Goal: Task Accomplishment & Management: Manage account settings

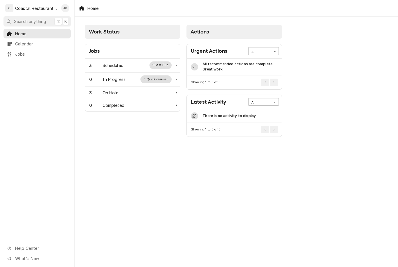
click at [138, 65] on div "3 Scheduled 1 Past Due" at bounding box center [130, 66] width 82 height 8
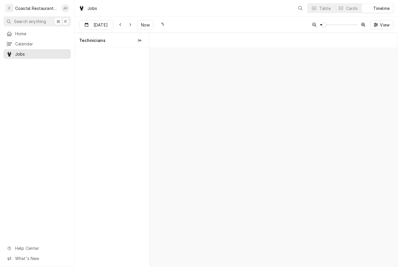
scroll to position [0, 4925]
click at [146, 26] on span "Now" at bounding box center [145, 25] width 11 height 6
type input "Oct 14"
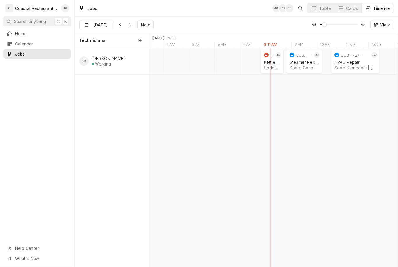
click at [272, 68] on div "Sodel Concepts | [GEOGRAPHIC_DATA], 19971" at bounding box center [272, 67] width 16 height 5
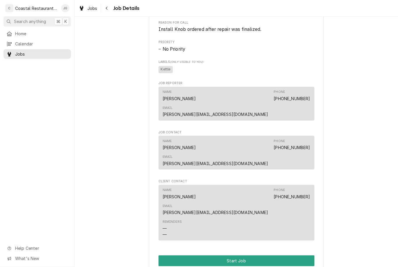
scroll to position [303, 0]
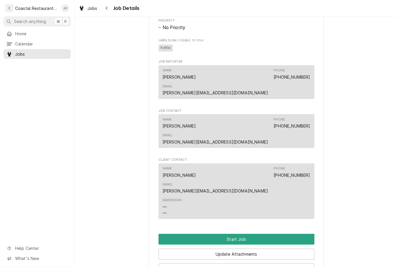
click at [249, 234] on button "Start Job" at bounding box center [237, 239] width 156 height 11
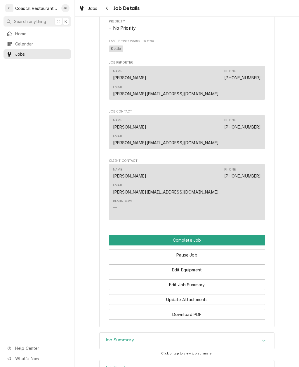
scroll to position [322, 0]
click at [206, 267] on button "Edit Job Summary" at bounding box center [187, 285] width 156 height 11
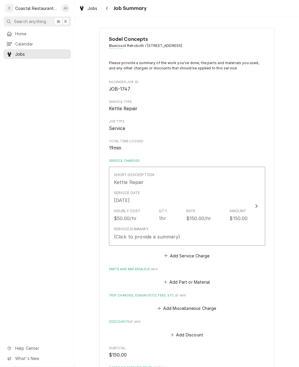
click at [220, 234] on div "Service Summary (Click to provide a summary)" at bounding box center [181, 233] width 134 height 18
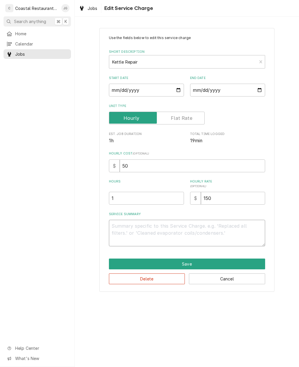
click at [160, 230] on textarea "Service Summary" at bounding box center [187, 233] width 156 height 27
type textarea "x"
type textarea "10"
type textarea "x"
type textarea "10/"
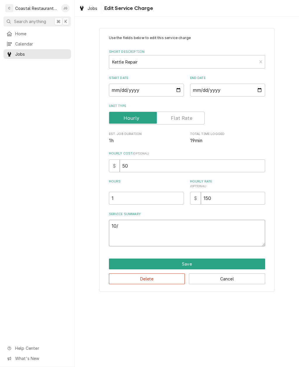
type textarea "x"
type textarea "10/1"
type textarea "x"
type textarea "10/14"
type textarea "x"
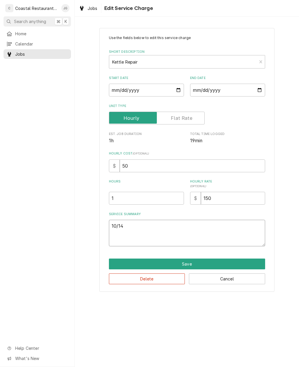
type textarea "10/14/"
type textarea "x"
type textarea "10/14/20"
type textarea "x"
type textarea "10/14/202"
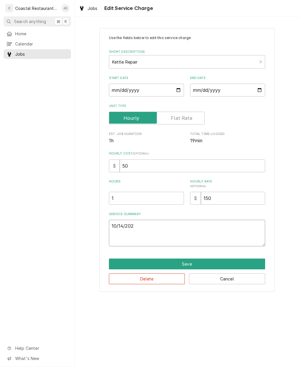
type textarea "x"
type textarea "10/14/2025"
type textarea "x"
type textarea "10/14/2025"
type textarea "x"
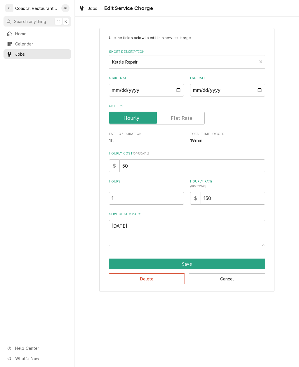
type textarea "10/14/2025 I"
type textarea "x"
type textarea "10/14/2025 In"
type textarea "x"
type textarea "10/14/2025 Ins"
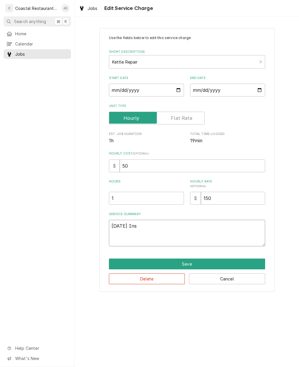
type textarea "x"
type textarea "10/14/2025 Insta"
type textarea "x"
type textarea "10/14/2025 Instal"
type textarea "x"
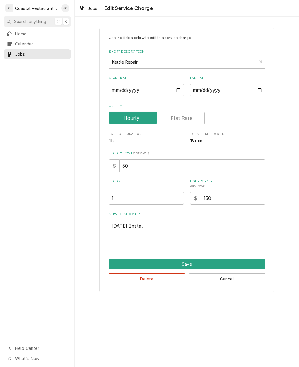
type textarea "10/14/2025 Install"
type textarea "x"
type textarea "10/14/2025 Installed"
type textarea "x"
type textarea "10/14/2025 Installed"
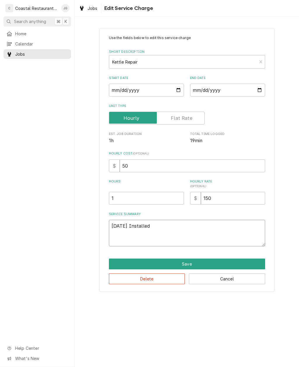
type textarea "x"
type textarea "10/14/2025 Installed n"
type textarea "x"
type textarea "10/14/2025 Installed ne"
type textarea "x"
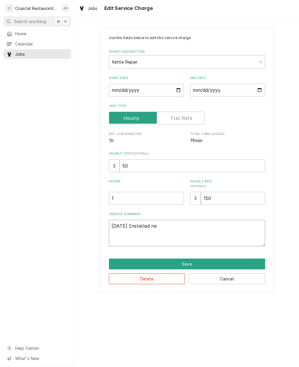
type textarea "10/14/2025 Installed new"
type textarea "x"
type textarea "10/14/2025 Installed new"
type textarea "x"
type textarea "10/14/2025 Installed new th"
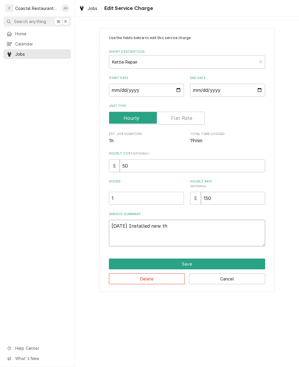
type textarea "x"
type textarea "10/14/2025 Installed new the"
type textarea "x"
type textarea "10/14/2025 Installed new thermostat"
type textarea "x"
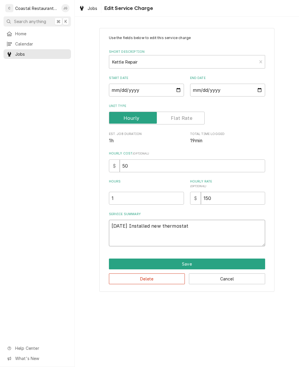
type textarea "10/14/2025 Installed new thermostat k"
type textarea "x"
type textarea "10/14/2025 Installed new thermostat kn"
type textarea "x"
type textarea "10/14/2025 Installed new thermostat kno"
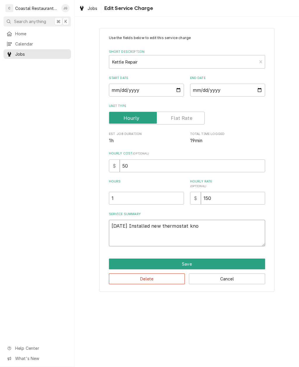
type textarea "x"
type textarea "10/14/2025 Installed new thermostat knob"
type textarea "x"
type textarea "10/14/2025 Installed new thermostat knob."
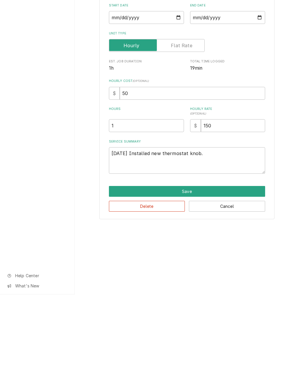
click at [210, 259] on button "Save" at bounding box center [187, 264] width 156 height 11
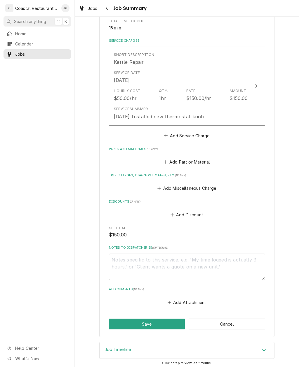
scroll to position [119, 0]
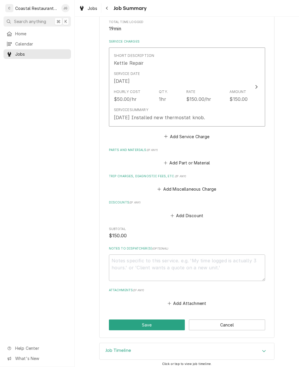
click at [167, 322] on button "Save" at bounding box center [147, 325] width 76 height 11
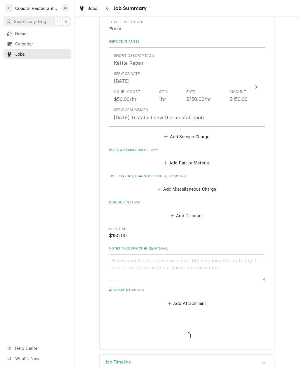
type textarea "x"
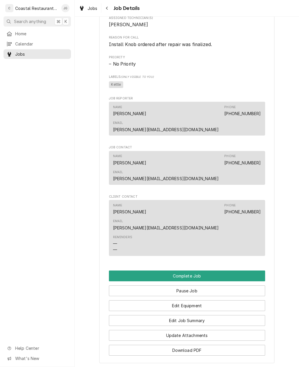
scroll to position [340, 0]
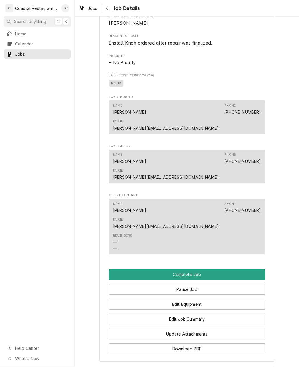
click at [219, 269] on button "Complete Job" at bounding box center [187, 274] width 156 height 11
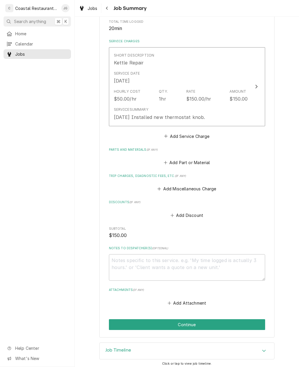
scroll to position [119, 0]
click at [204, 325] on button "Continue" at bounding box center [187, 325] width 156 height 11
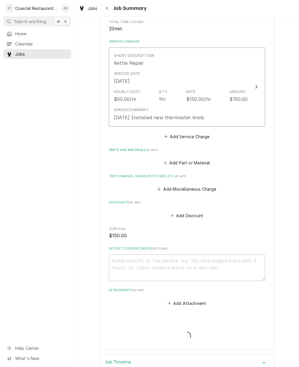
type textarea "x"
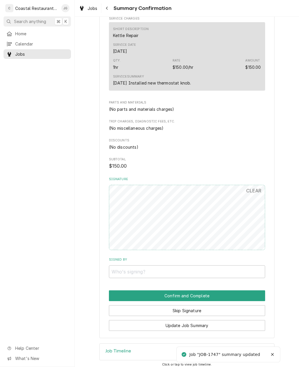
scroll to position [142, 0]
click at [196, 307] on button "Skip Signature" at bounding box center [187, 311] width 156 height 11
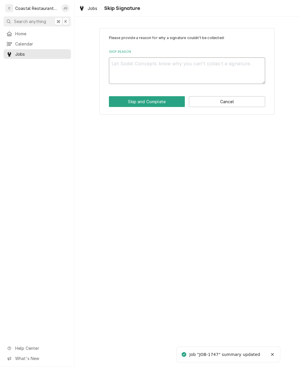
click at [200, 66] on textarea "Skip Reason" at bounding box center [187, 70] width 156 height 27
type textarea "x"
type textarea "Ma"
type textarea "x"
type textarea "Man"
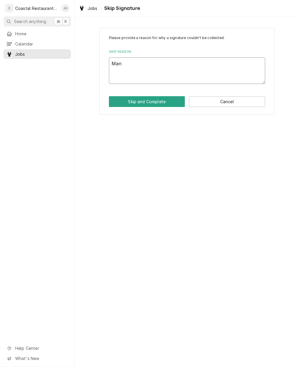
type textarea "x"
type textarea "Mana"
type textarea "x"
type textarea "Manag"
type textarea "x"
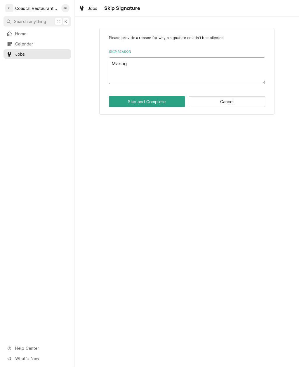
type textarea "Manage"
type textarea "x"
type textarea "Manager"
type textarea "x"
type textarea "Manager n"
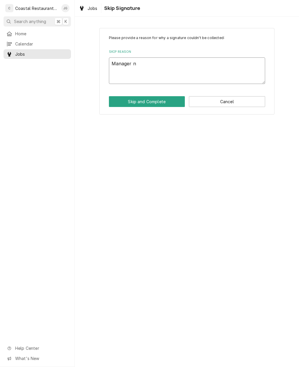
type textarea "x"
type textarea "Manager no"
type textarea "x"
type textarea "Manager not"
type textarea "x"
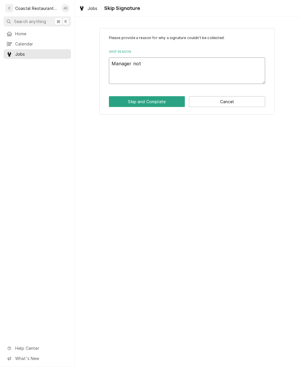
type textarea "Manager not"
type textarea "x"
type textarea "Manager not o"
type textarea "x"
type textarea "Manager not on"
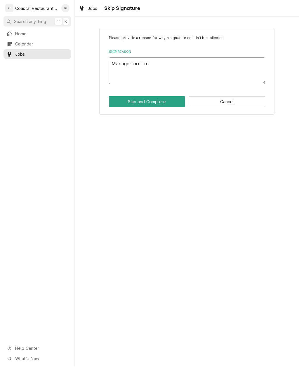
type textarea "x"
type textarea "Manager not ons"
type textarea "x"
type textarea "Manager not onsi"
type textarea "x"
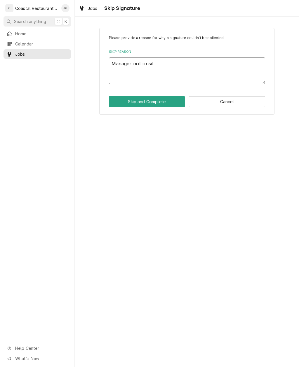
type textarea "Manager not onsite"
type textarea "x"
type textarea "Manager not onsite."
click at [164, 104] on button "Skip and Complete" at bounding box center [147, 101] width 76 height 11
type textarea "x"
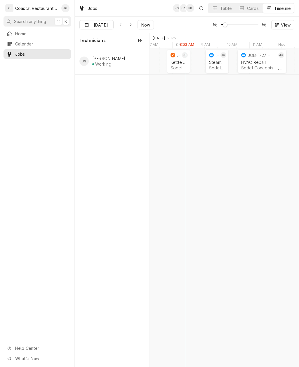
scroll to position [0, 3051]
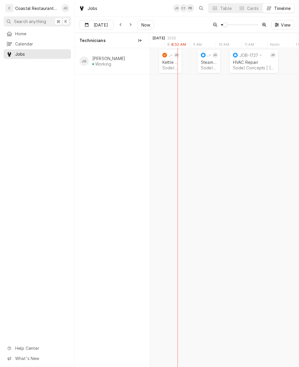
click at [209, 64] on div "Steamer Repair" at bounding box center [209, 62] width 16 height 5
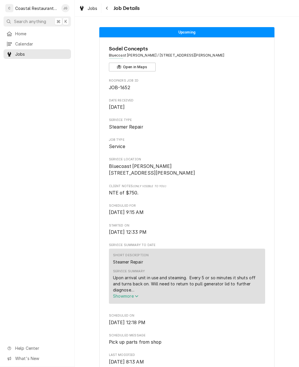
click at [20, 33] on span "Home" at bounding box center [41, 34] width 53 height 6
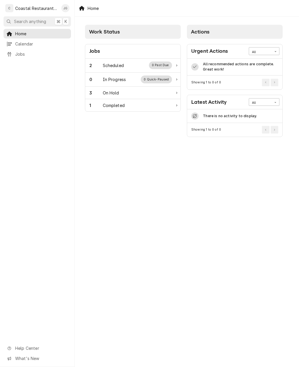
click at [141, 62] on div "2 Scheduled 0 Past Due" at bounding box center [130, 66] width 82 height 8
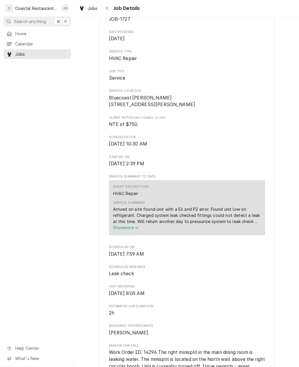
scroll to position [76, 0]
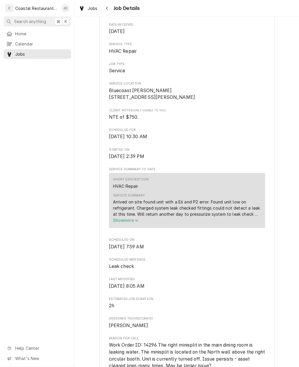
click at [20, 34] on span "Home" at bounding box center [41, 34] width 53 height 6
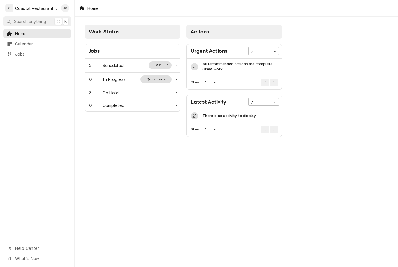
click at [127, 69] on div "2 Scheduled 0 Past Due" at bounding box center [132, 66] width 95 height 14
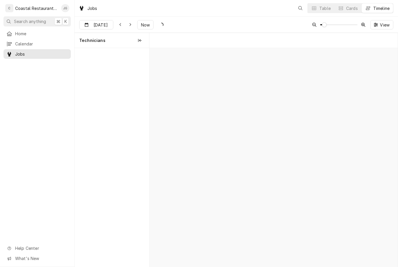
scroll to position [0, 4924]
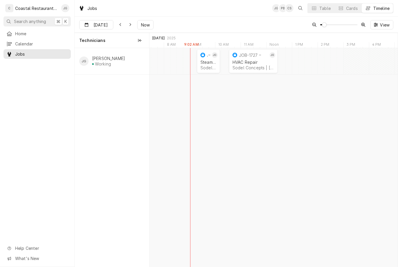
click at [204, 63] on div "Steamer Repair" at bounding box center [209, 62] width 16 height 5
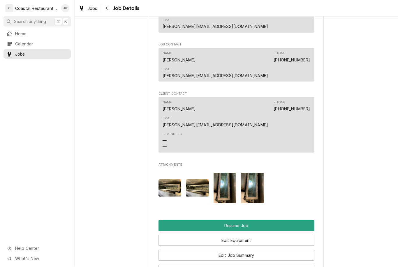
scroll to position [494, 0]
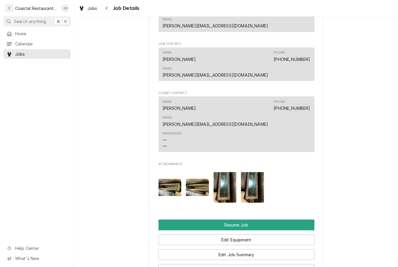
click at [256, 220] on button "Resume Job" at bounding box center [237, 225] width 156 height 11
